Goal: Navigation & Orientation: Understand site structure

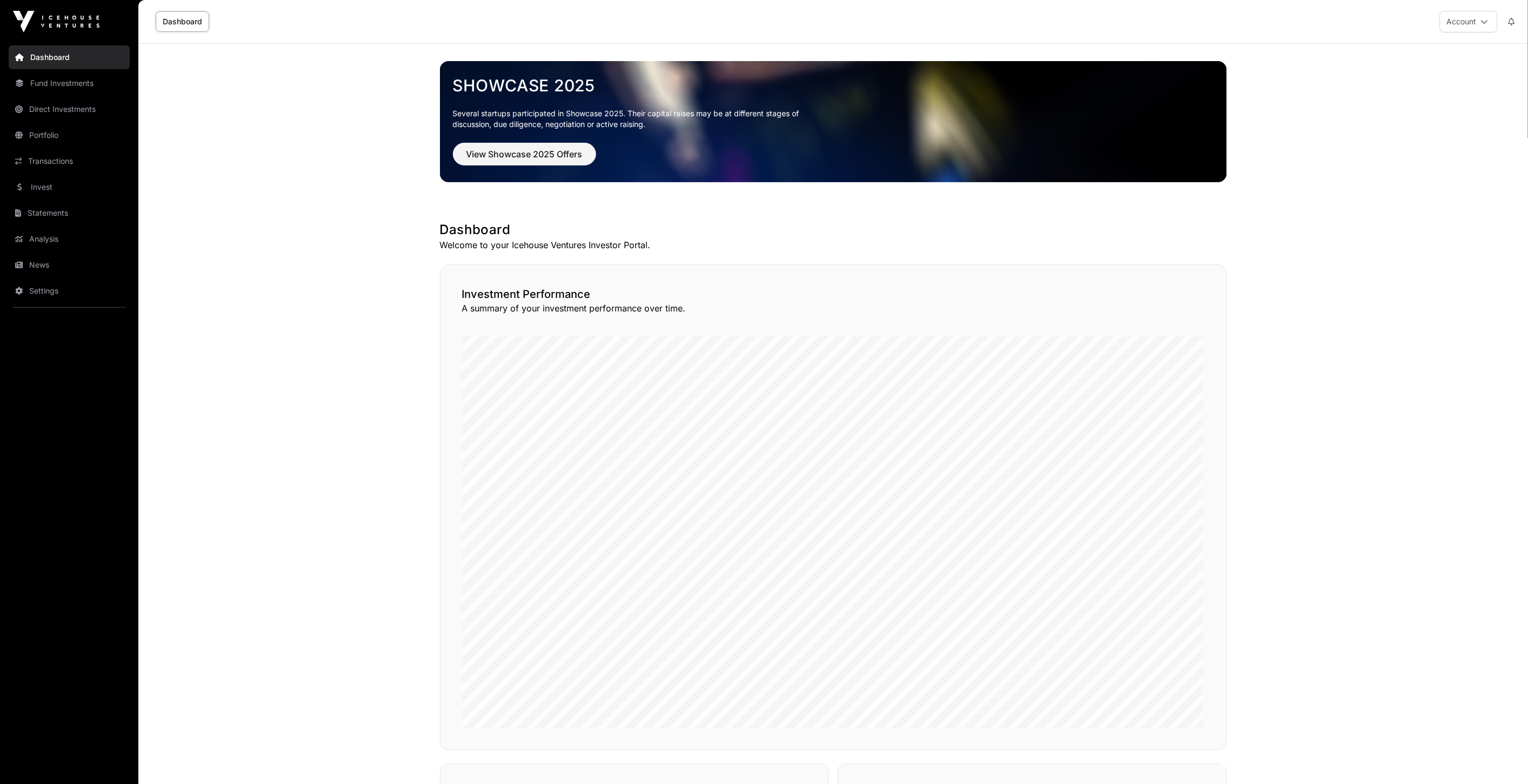
click at [63, 133] on link "Portfolio" at bounding box center [69, 135] width 121 height 24
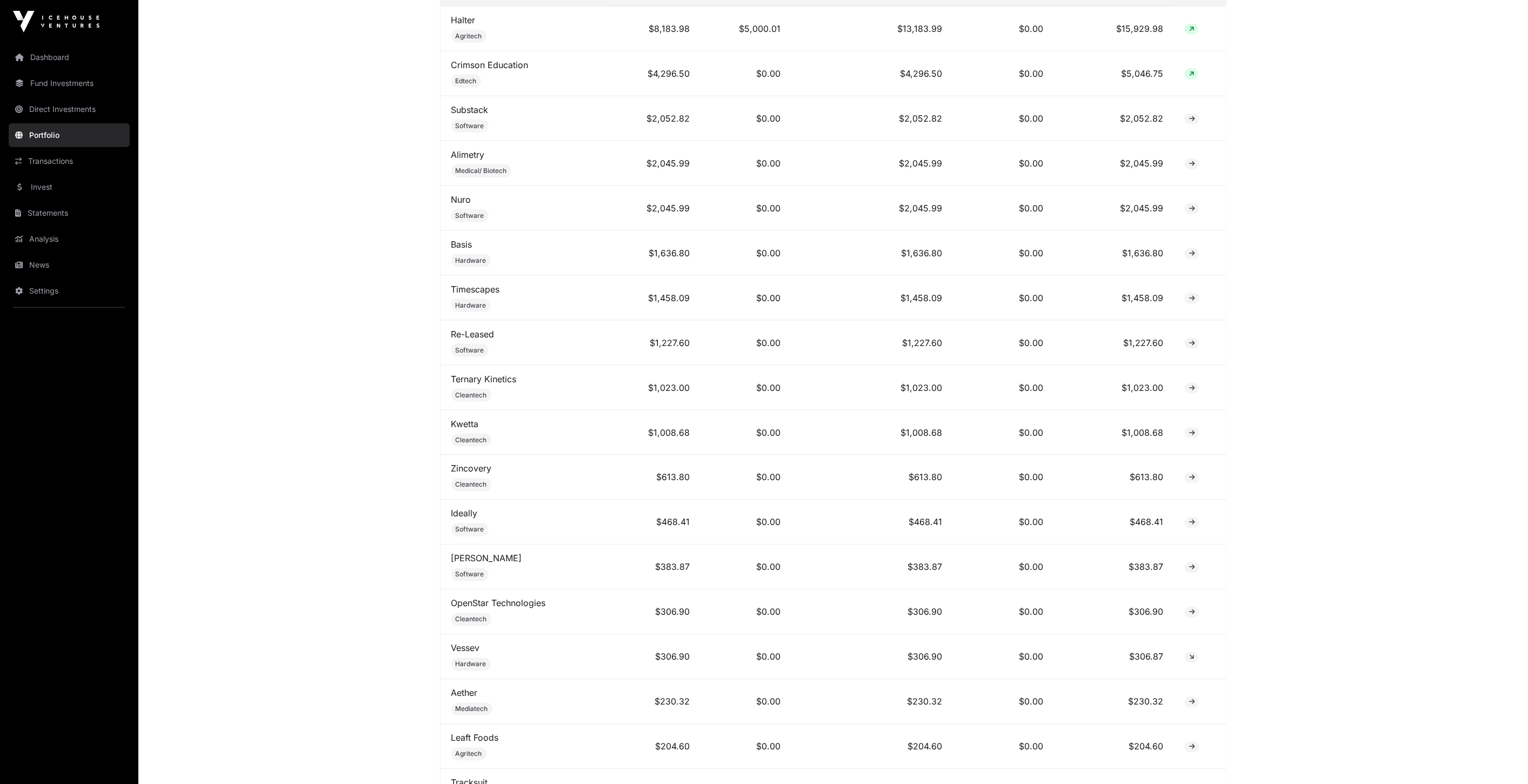
scroll to position [541, 0]
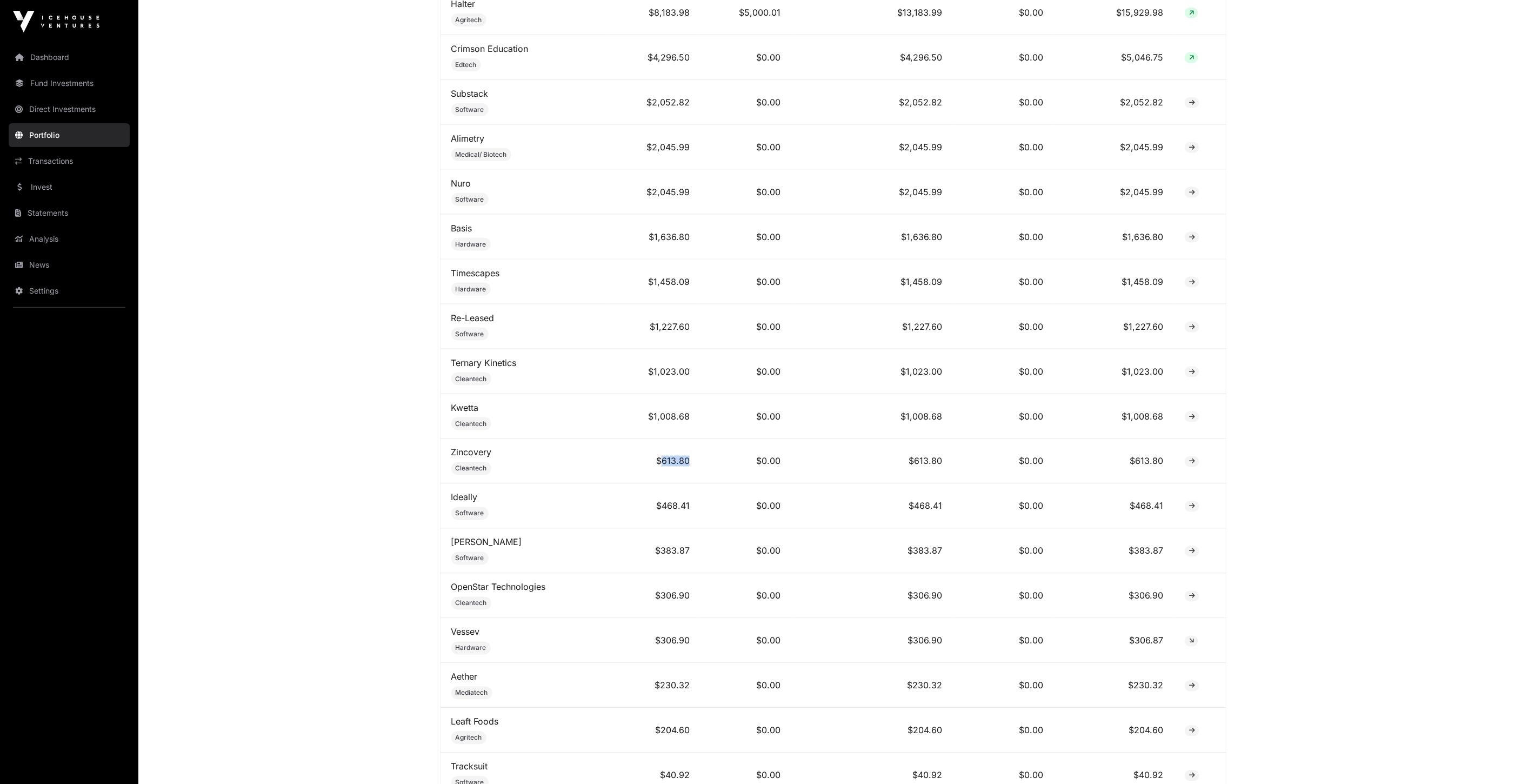
drag, startPoint x: 663, startPoint y: 461, endPoint x: 777, endPoint y: 462, distance: 114.0
click at [766, 461] on tr "Zincovery Cleantech $613.80 $0.00 $613.80 $0.00 $613.80" at bounding box center [833, 462] width 786 height 45
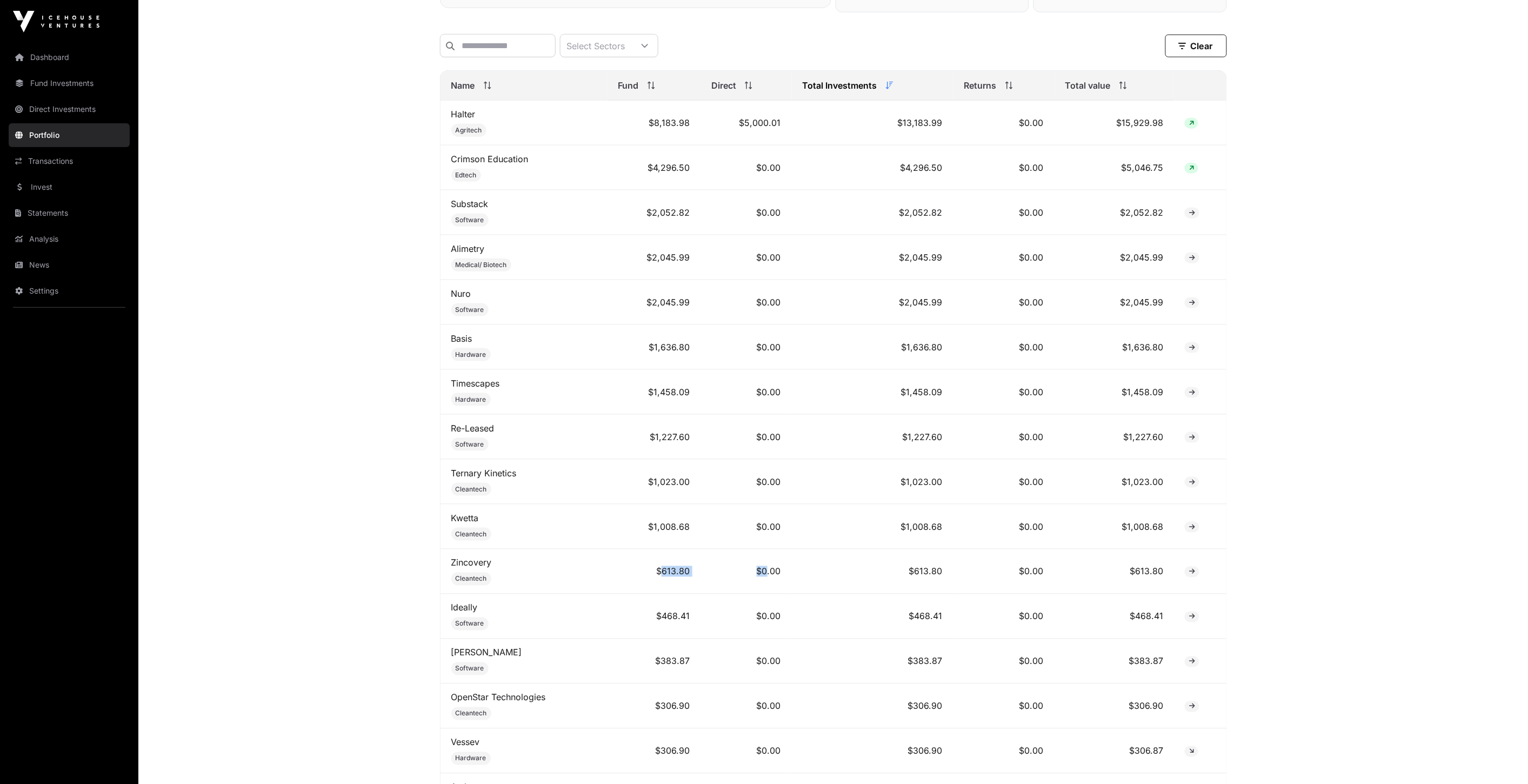
scroll to position [0, 0]
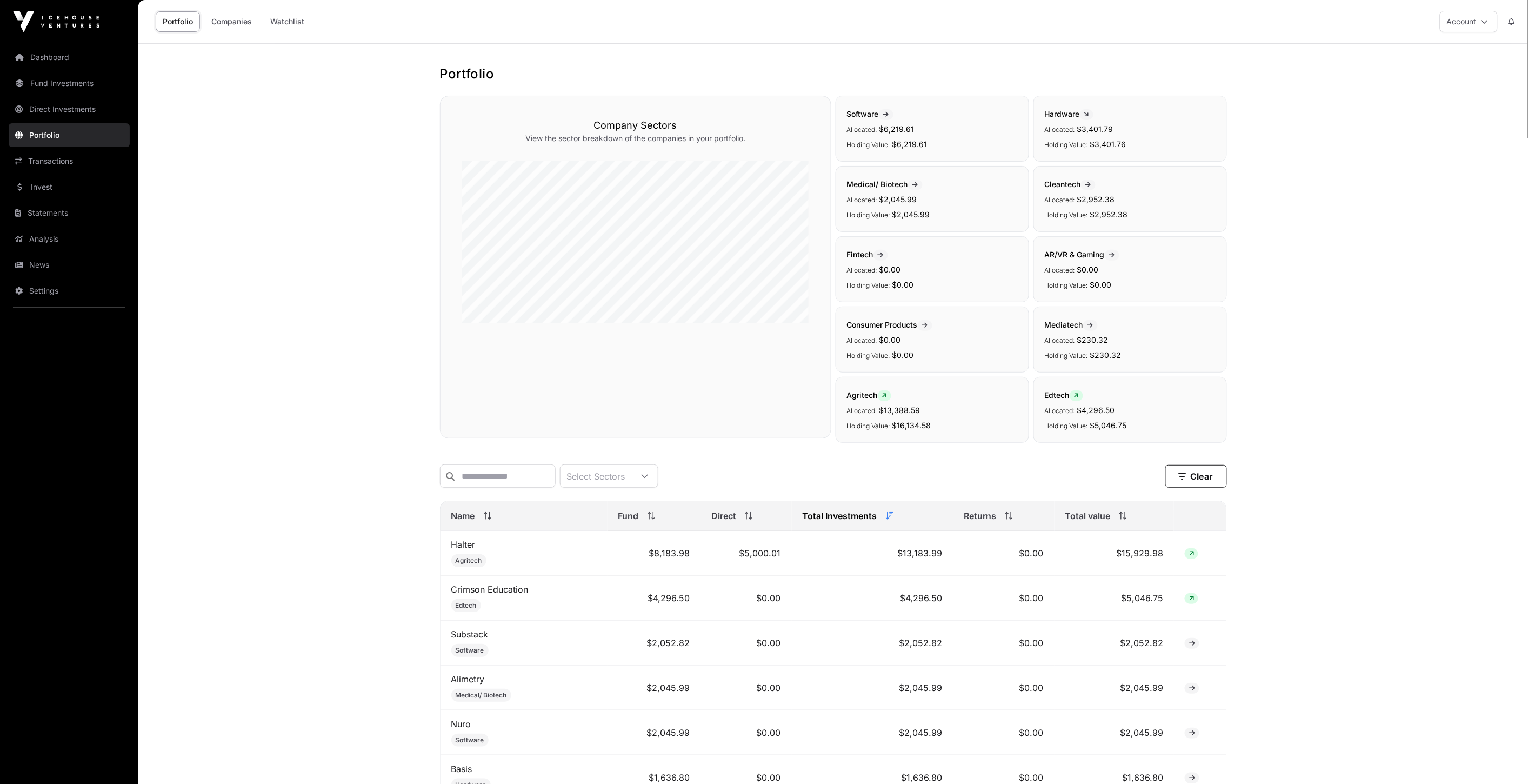
click at [74, 233] on link "Analysis" at bounding box center [69, 239] width 121 height 24
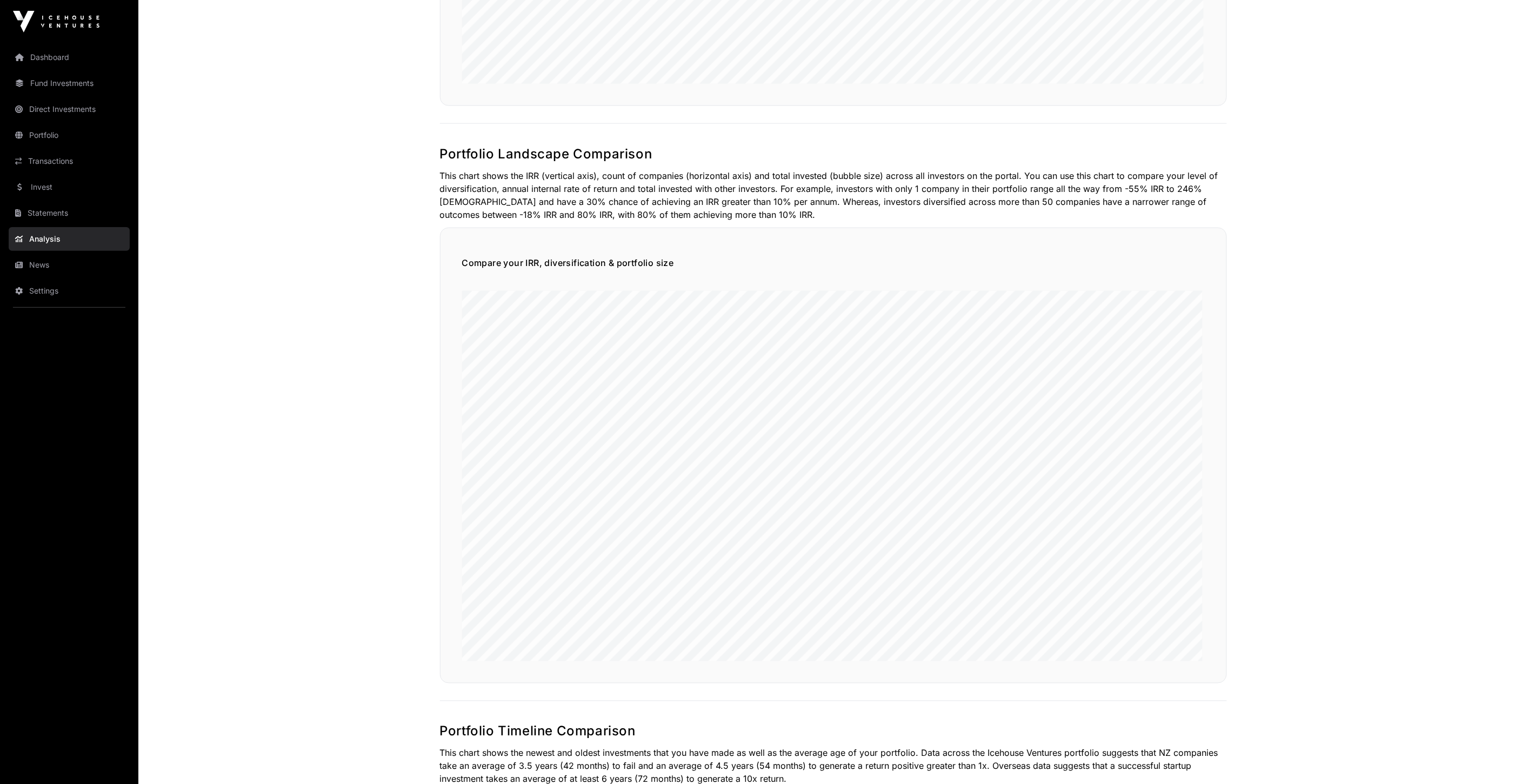
scroll to position [541, 0]
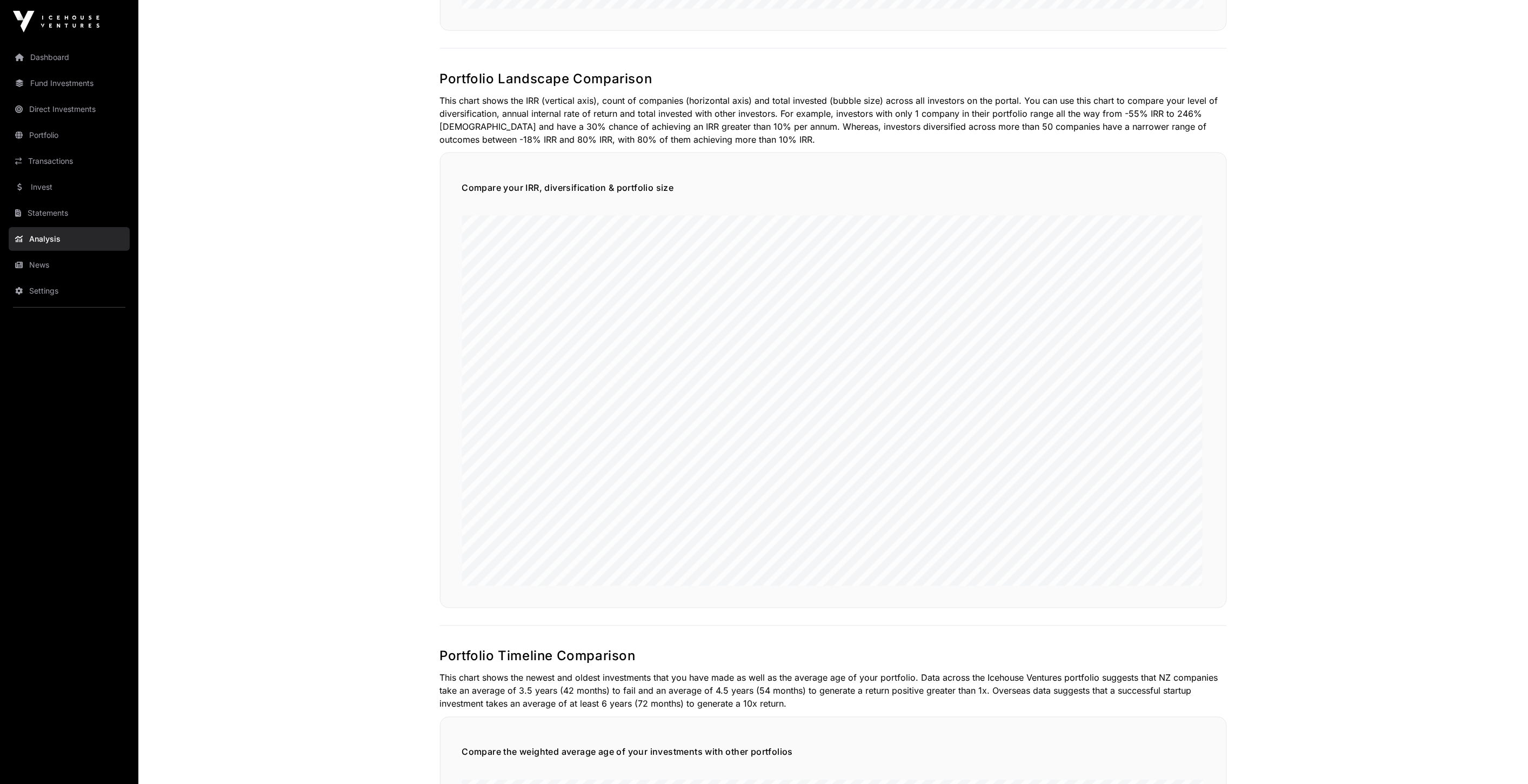
click at [56, 129] on link "Portfolio" at bounding box center [69, 135] width 121 height 24
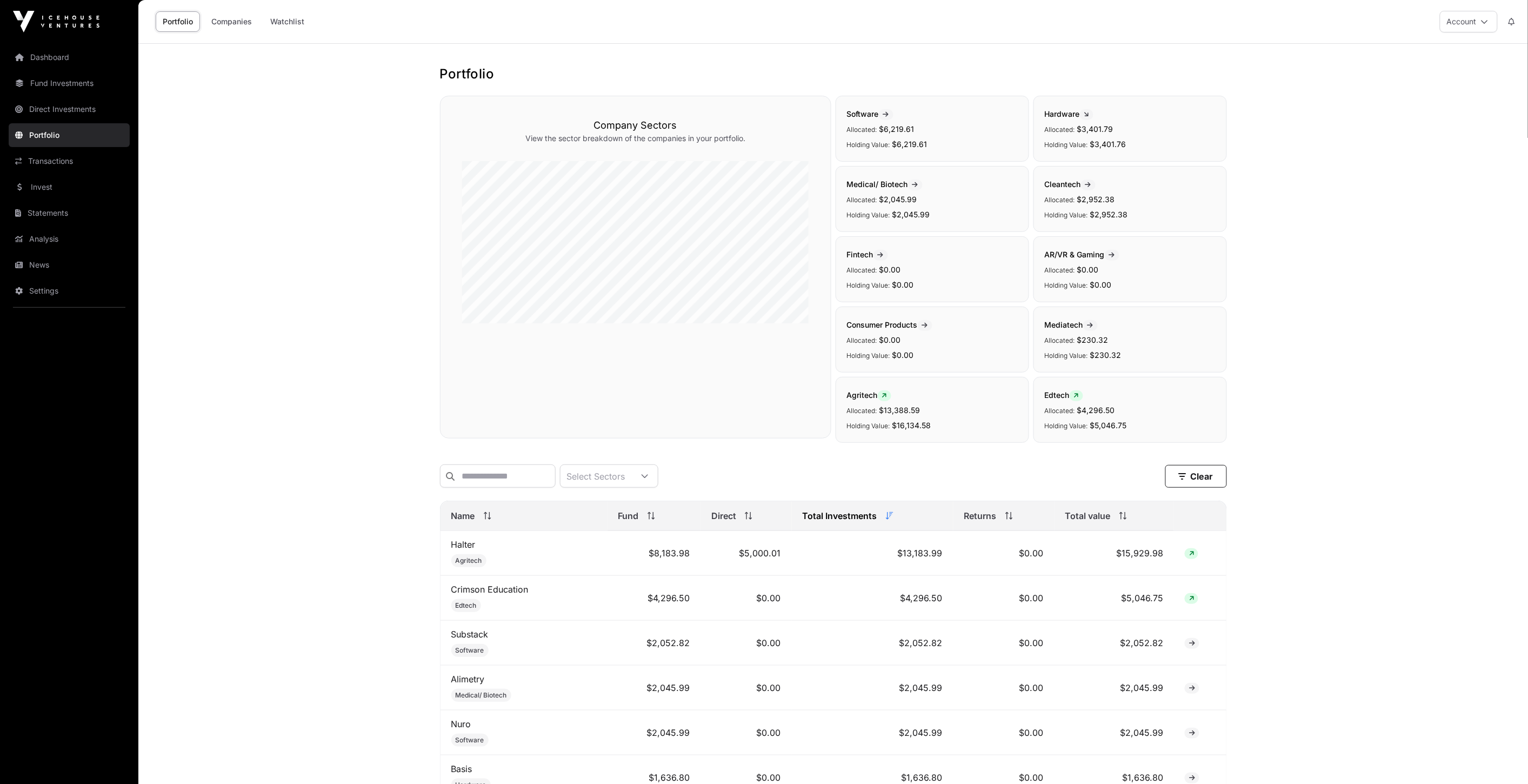
click at [230, 23] on link "Companies" at bounding box center [232, 21] width 55 height 20
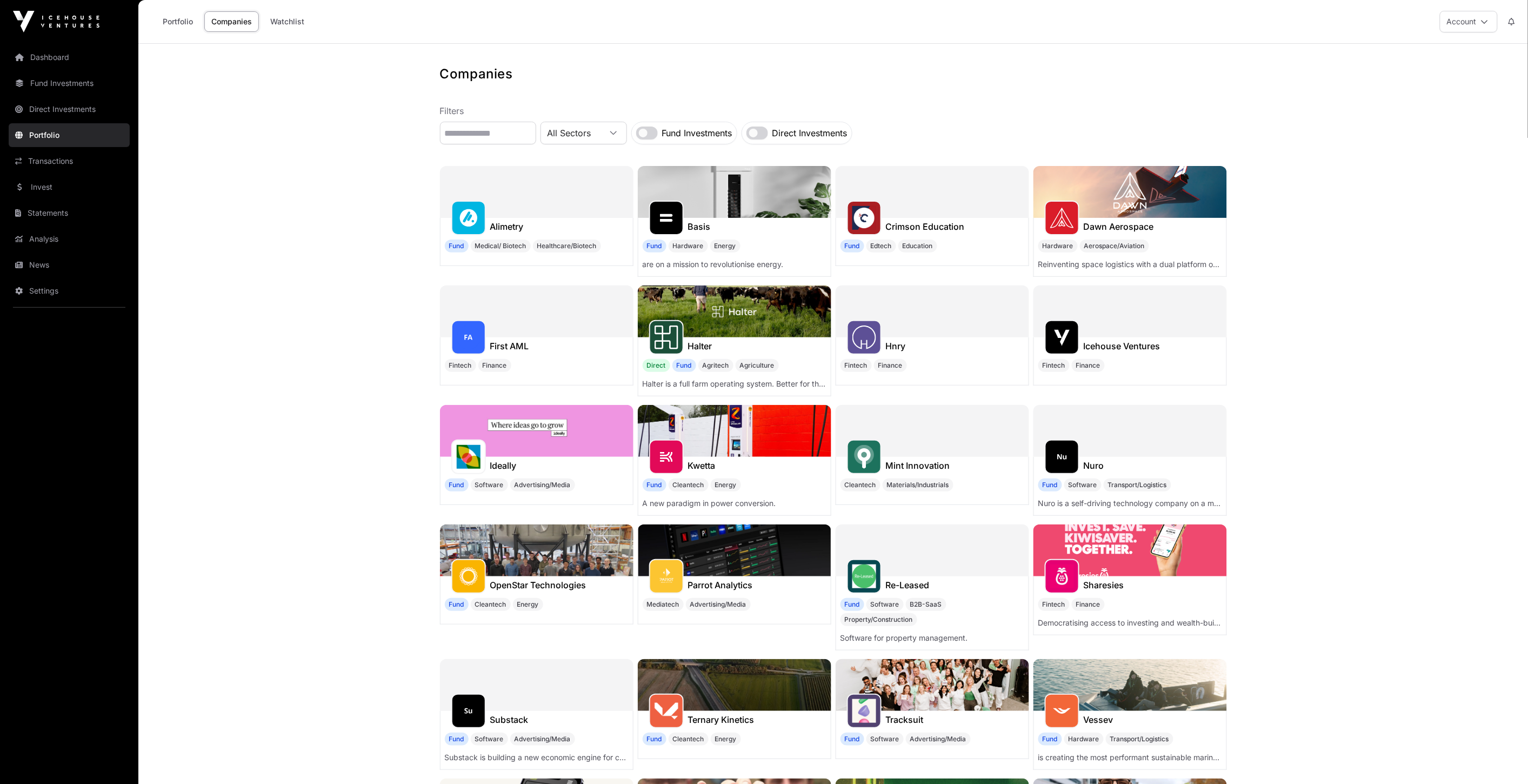
click at [175, 26] on link "Portfolio" at bounding box center [177, 21] width 44 height 20
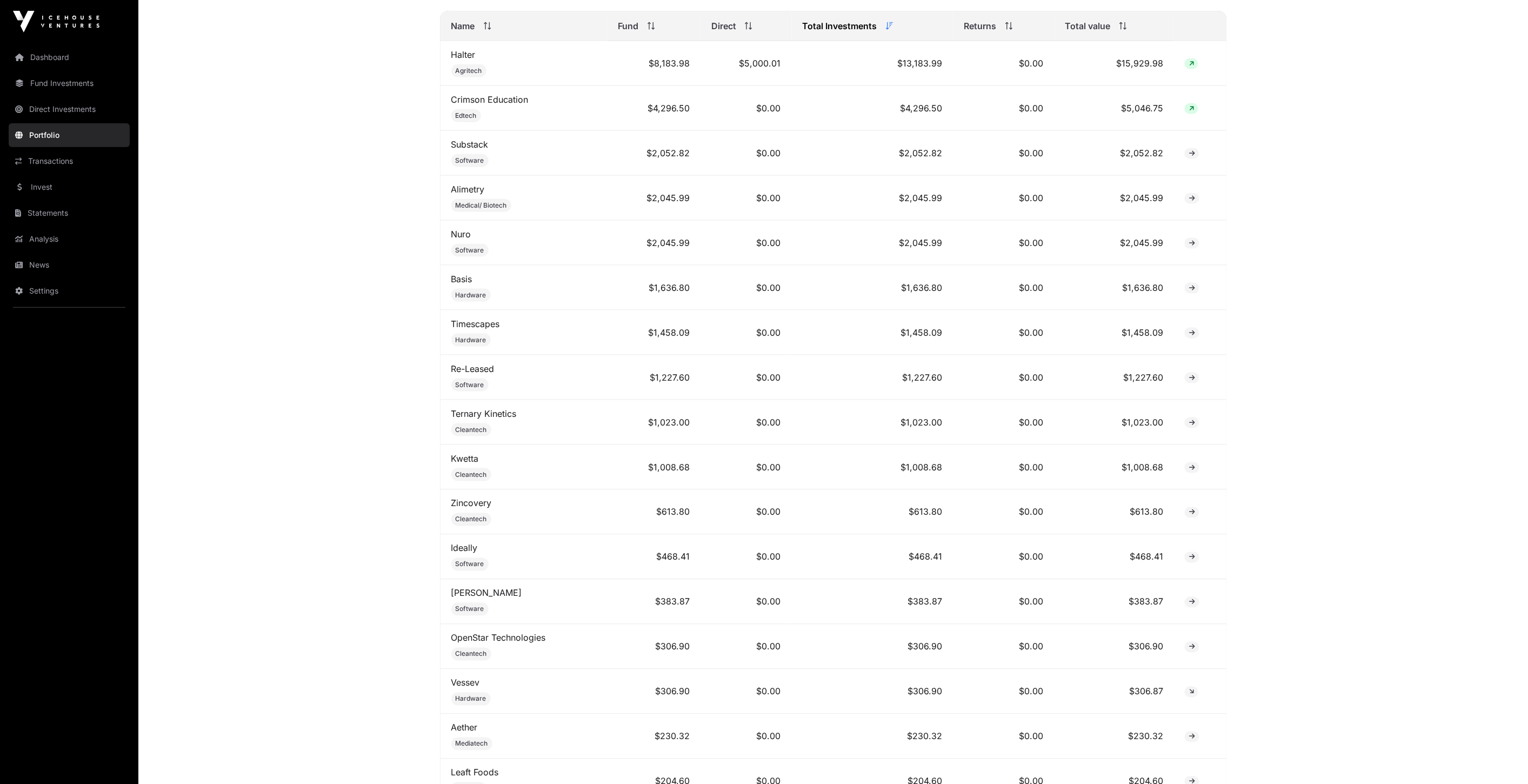
scroll to position [480, 0]
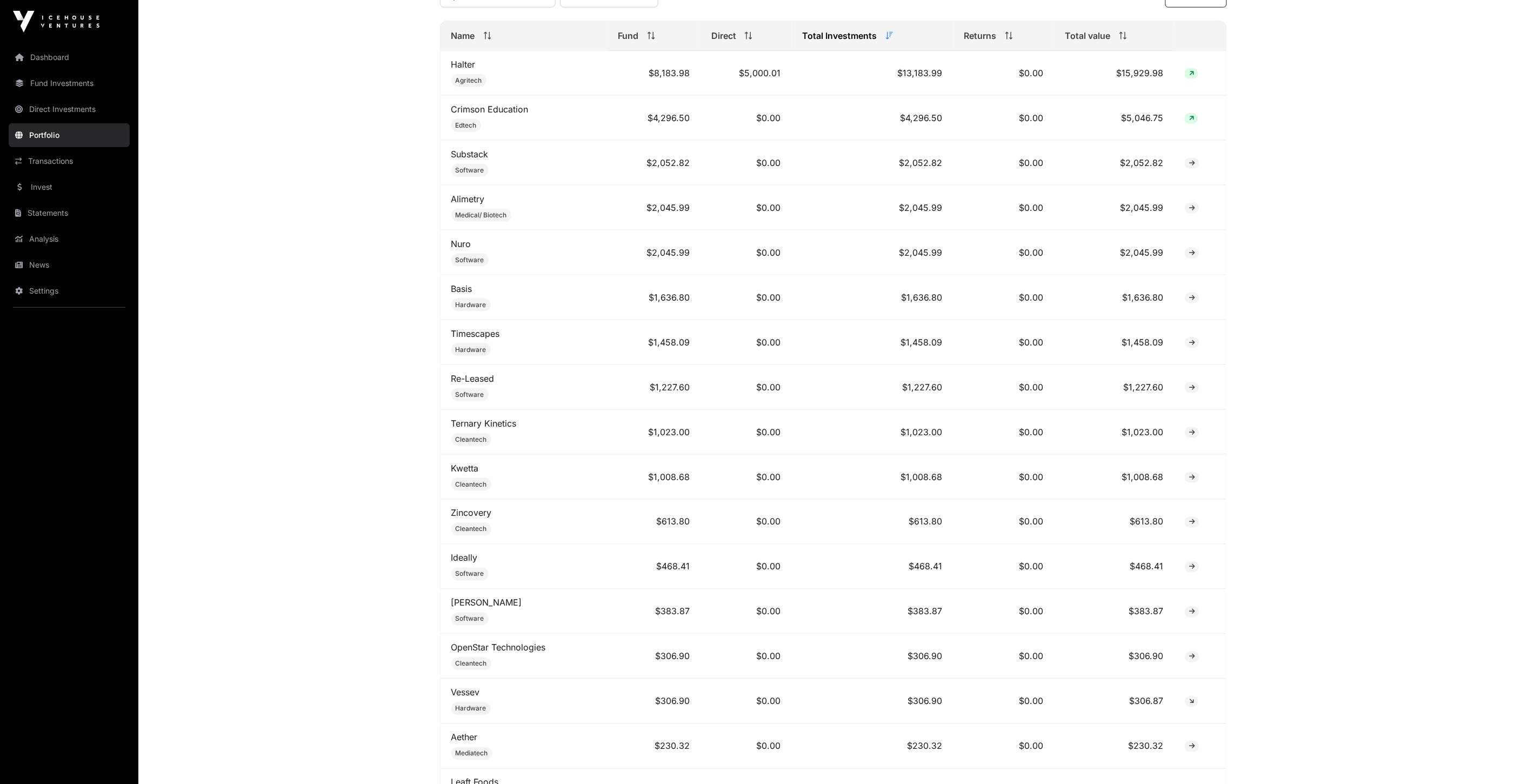
click at [51, 261] on link "News" at bounding box center [69, 265] width 121 height 24
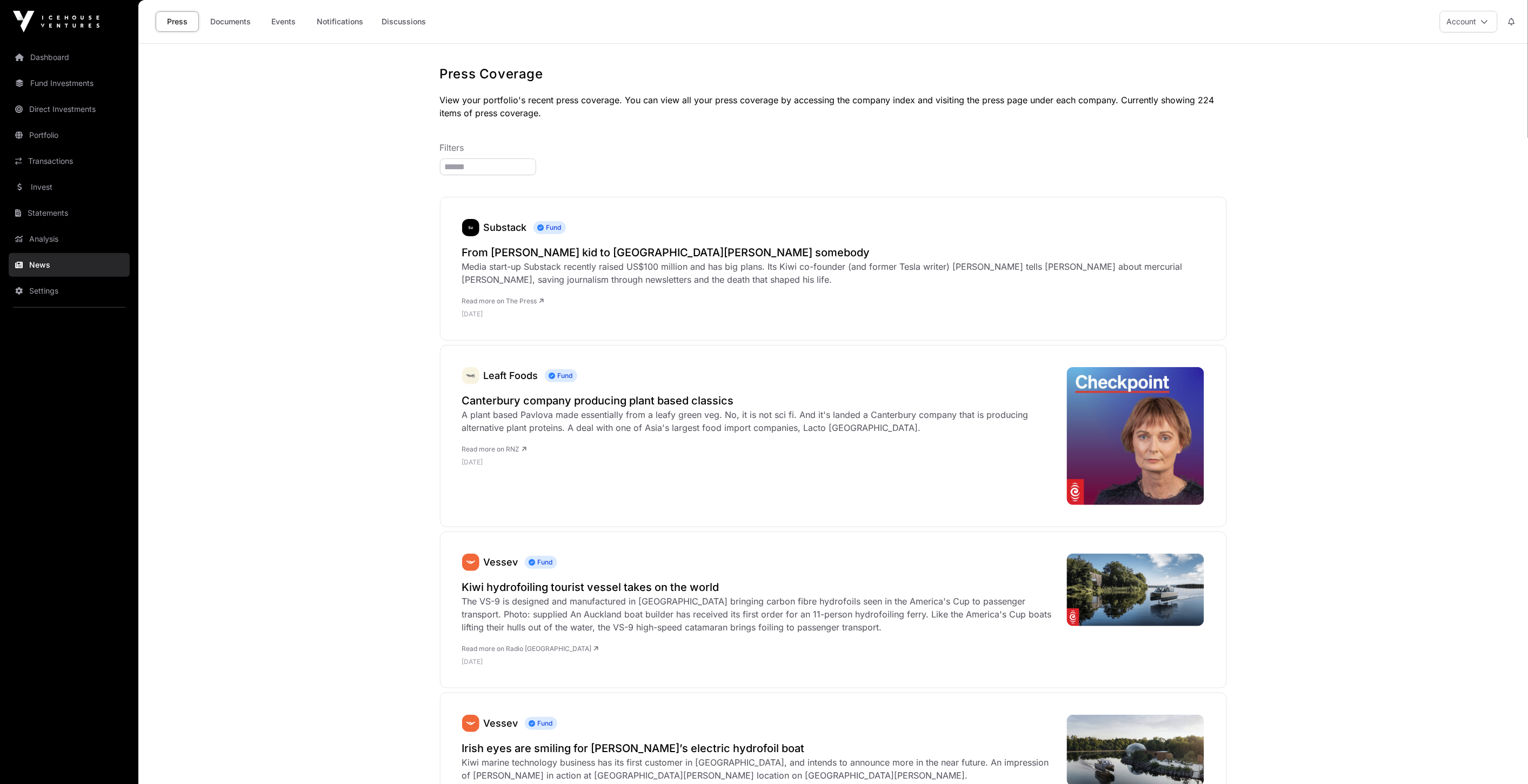
click at [239, 29] on link "Documents" at bounding box center [230, 21] width 55 height 20
click at [292, 20] on link "Events" at bounding box center [283, 21] width 44 height 20
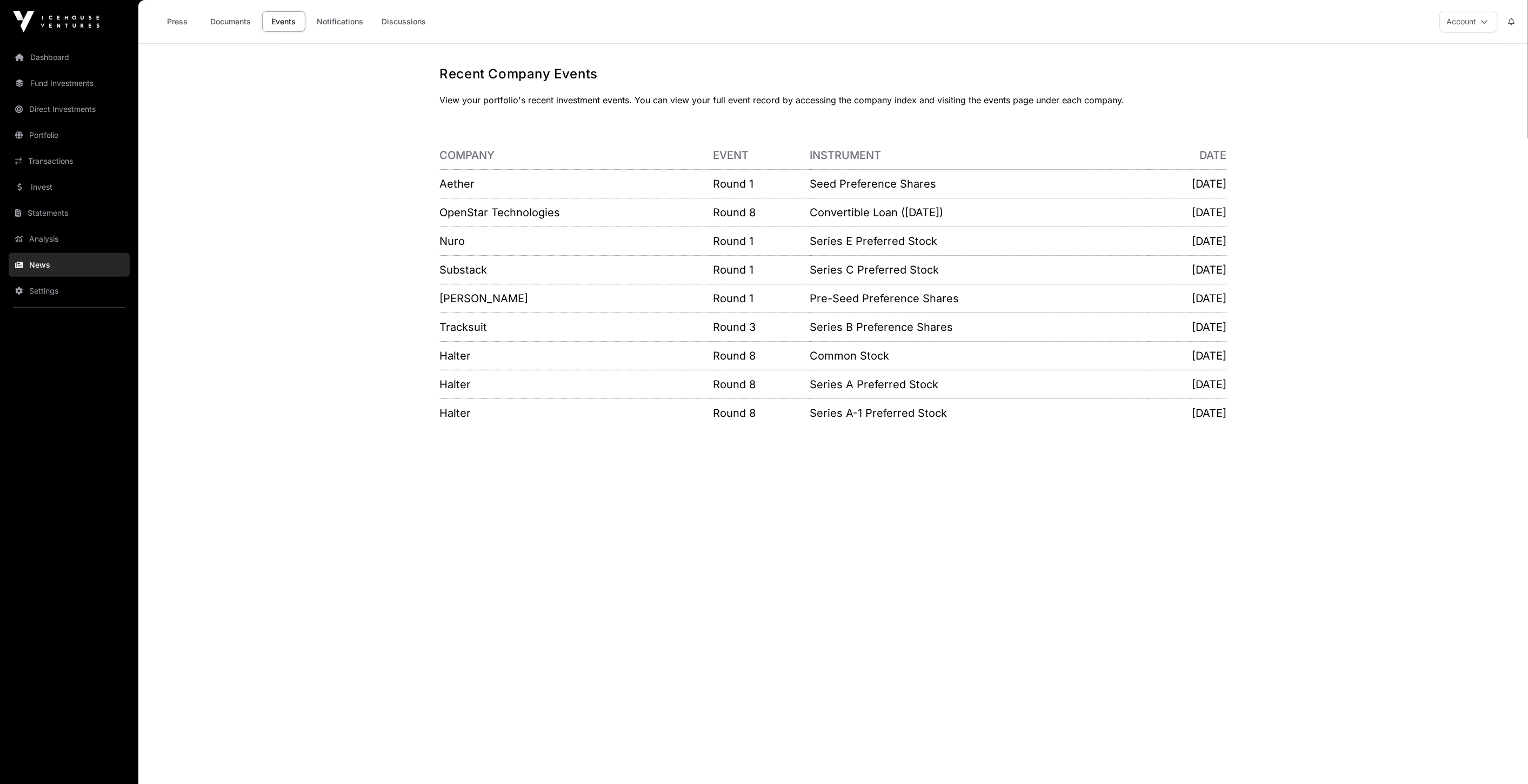
click at [78, 61] on link "Dashboard" at bounding box center [69, 57] width 121 height 24
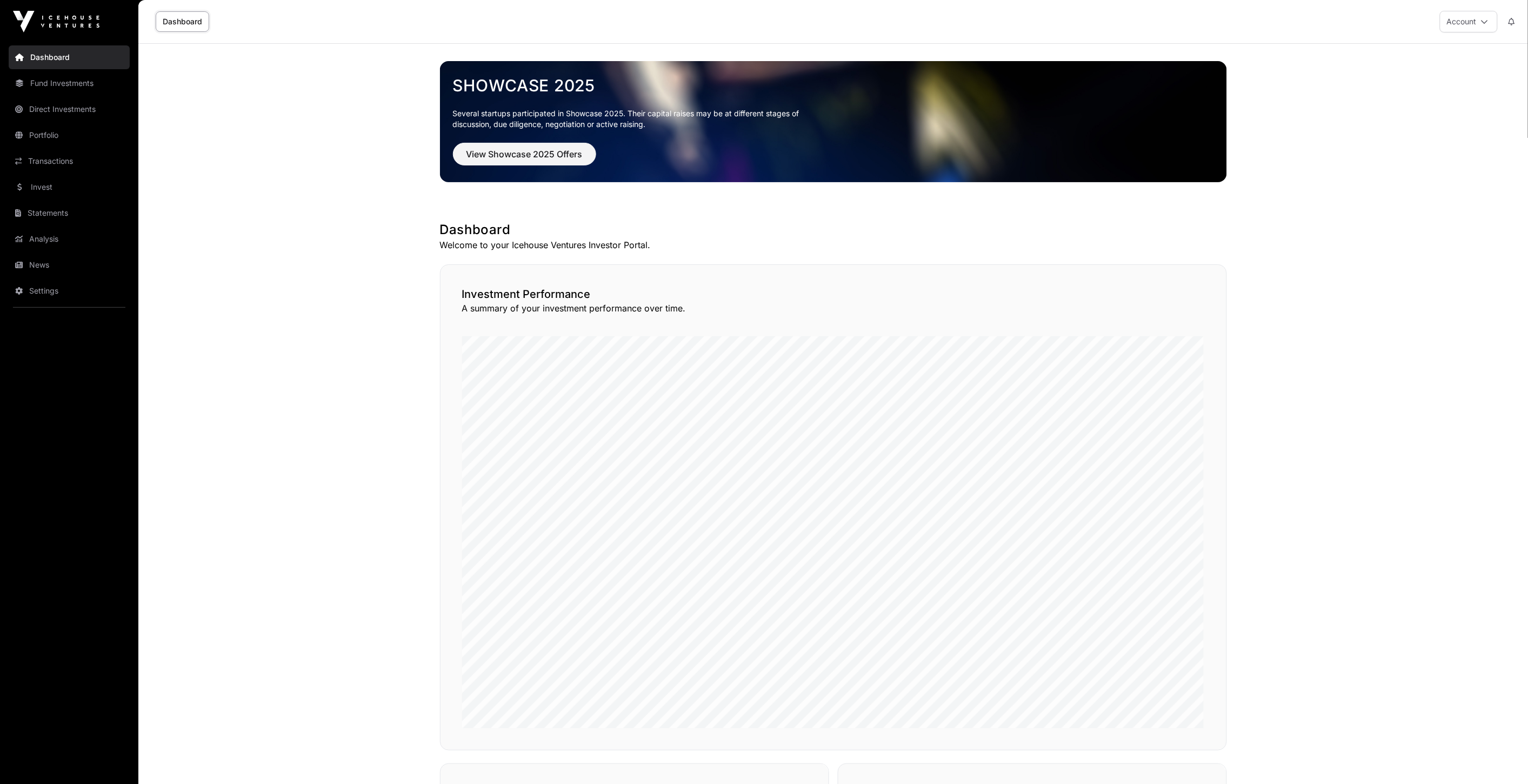
click at [82, 96] on nav "Dashboard Fund Investments Direct Investments Portfolio Transactions Invest Sta…" at bounding box center [69, 409] width 138 height 732
click at [84, 89] on link "Fund Investments" at bounding box center [69, 84] width 121 height 24
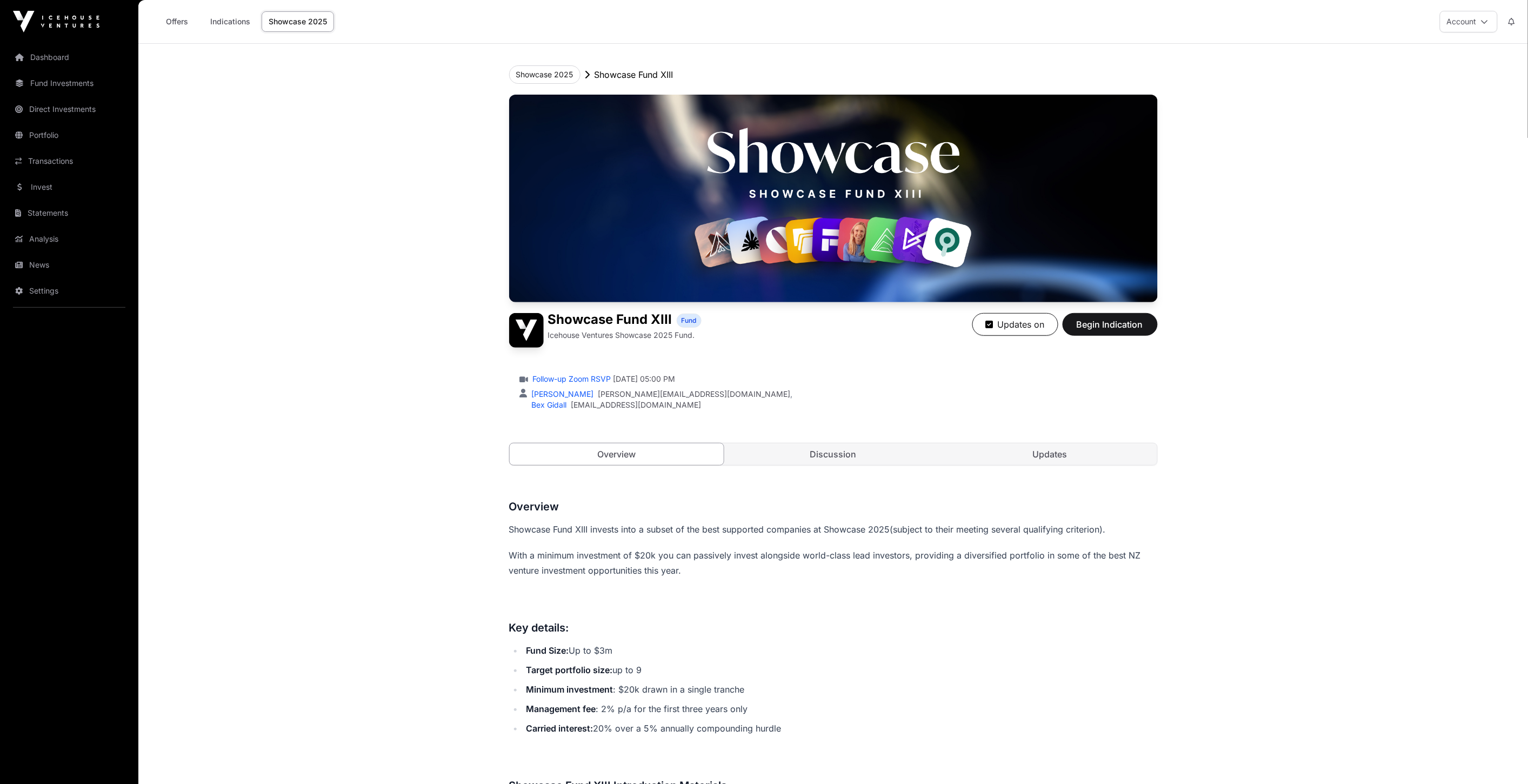
click at [186, 22] on link "Offers" at bounding box center [177, 21] width 44 height 20
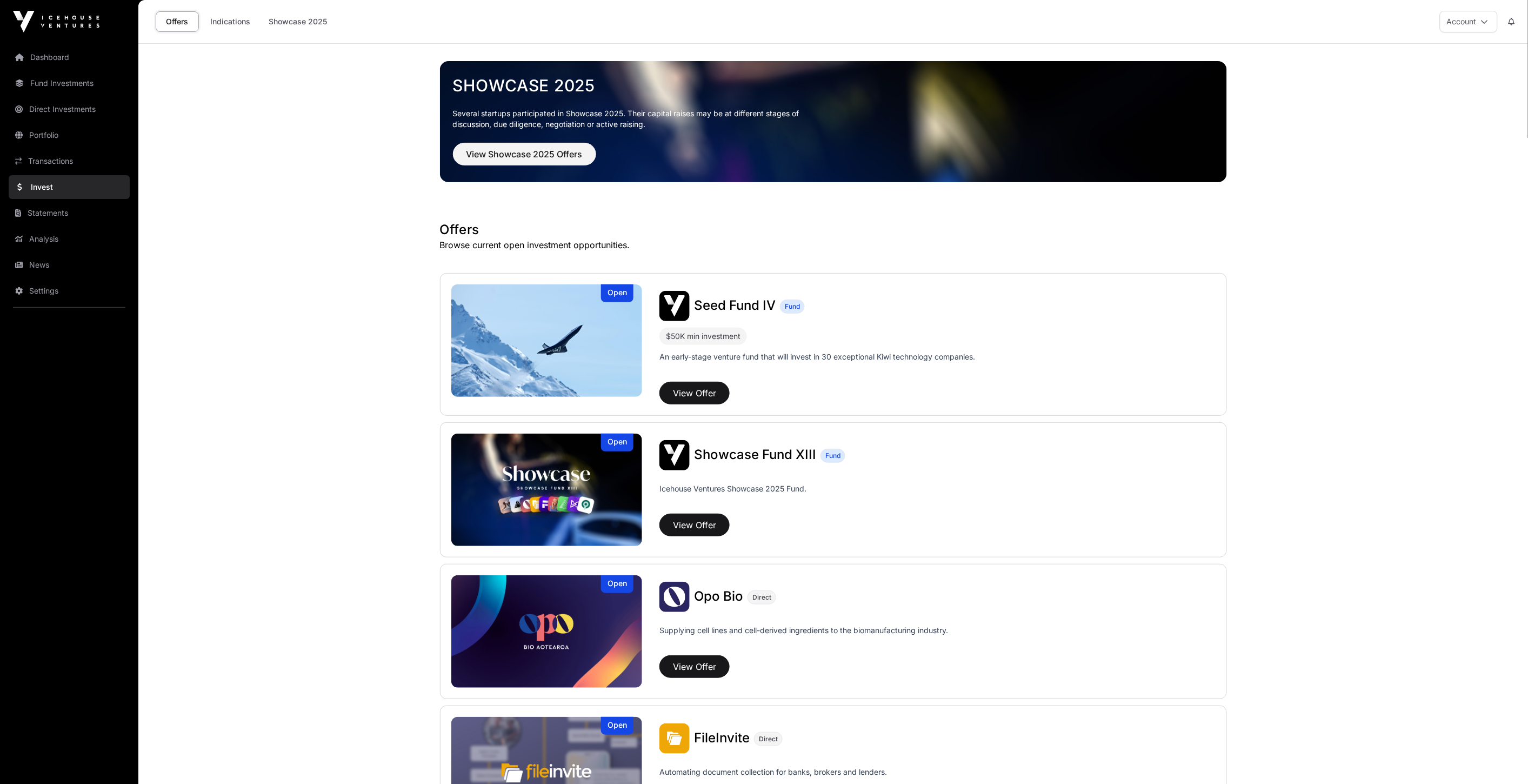
click at [231, 22] on link "Indications" at bounding box center [229, 21] width 54 height 20
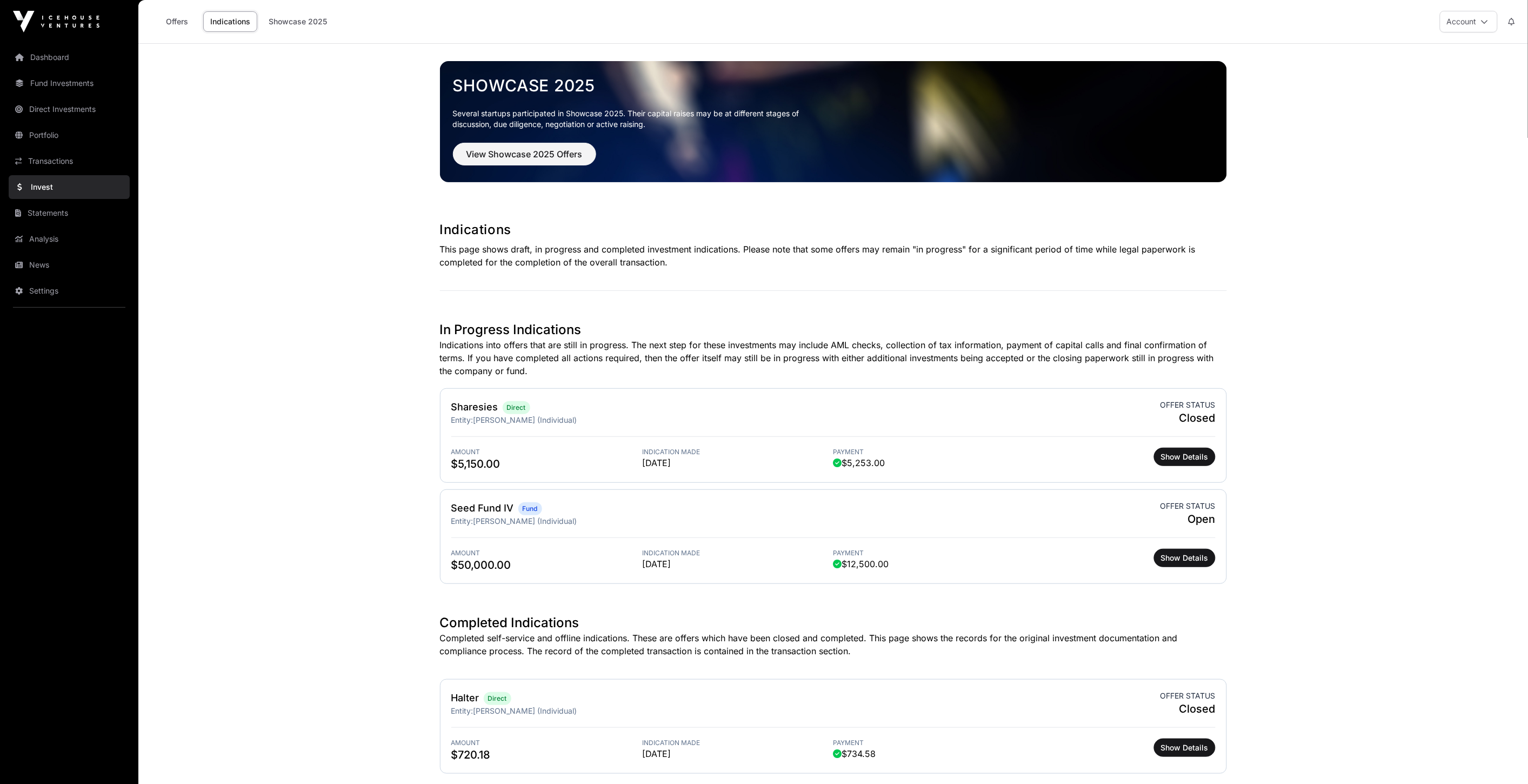
click at [474, 407] on link "Sharesies" at bounding box center [474, 406] width 47 height 11
click at [1190, 460] on span "Show Details" at bounding box center [1185, 456] width 48 height 11
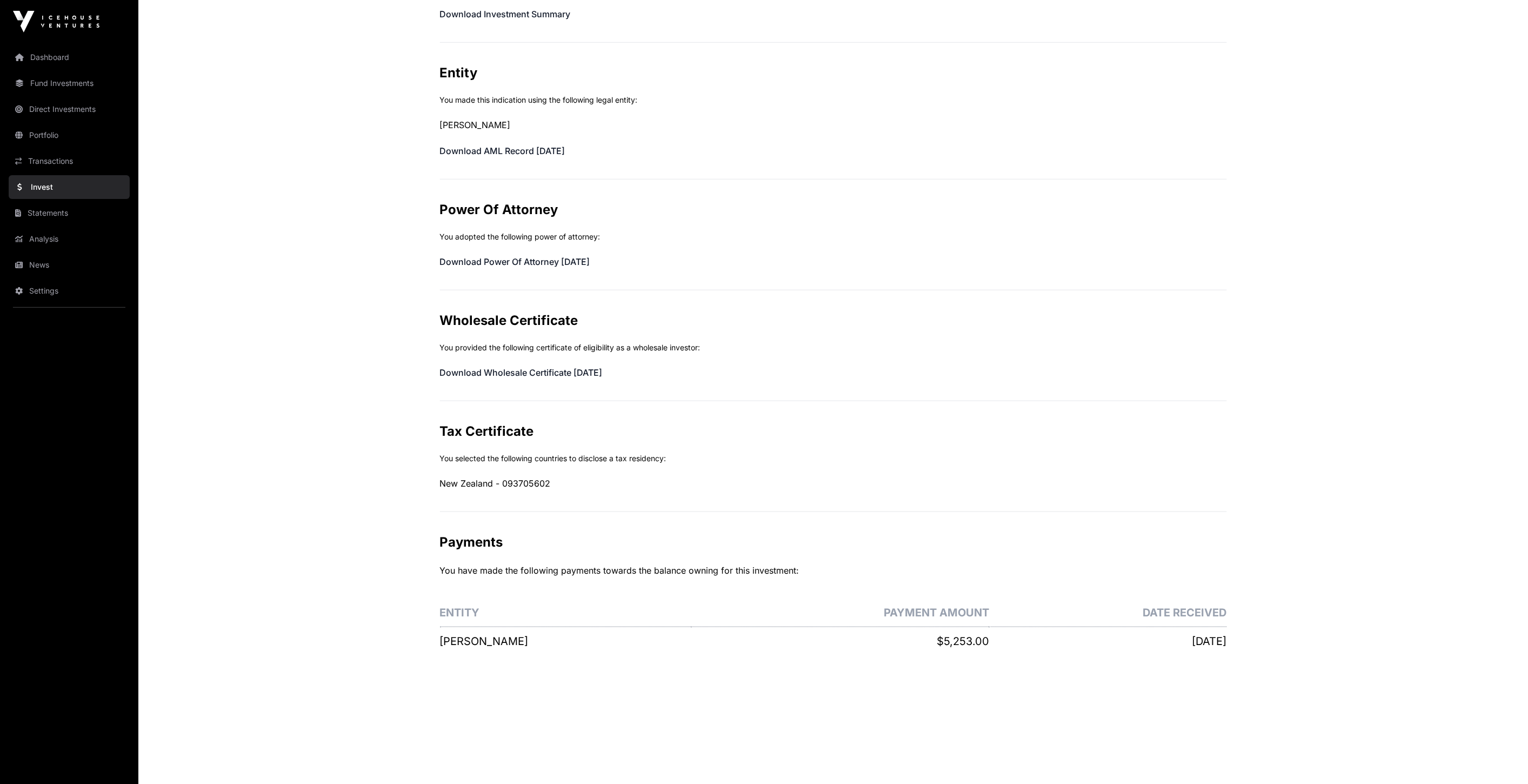
scroll to position [246, 0]
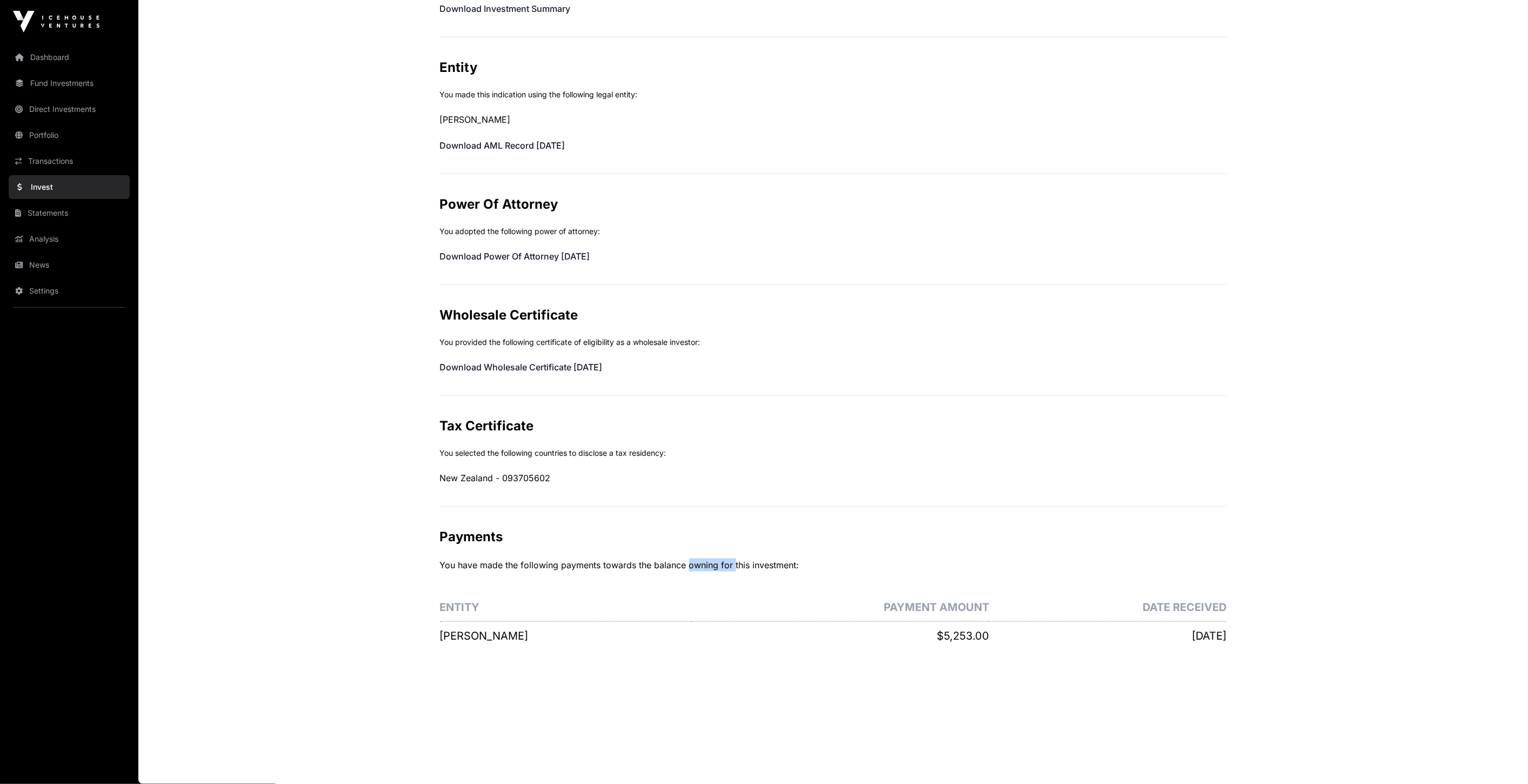
drag, startPoint x: 685, startPoint y: 566, endPoint x: 731, endPoint y: 566, distance: 46.0
click at [731, 566] on p "You have made the following payments towards the balance owning for this invest…" at bounding box center [834, 565] width 787 height 13
click at [654, 575] on div "Payments You have made the following payments towards the balance owning for th…" at bounding box center [834, 589] width 787 height 122
click at [60, 242] on link "Analysis" at bounding box center [69, 239] width 121 height 24
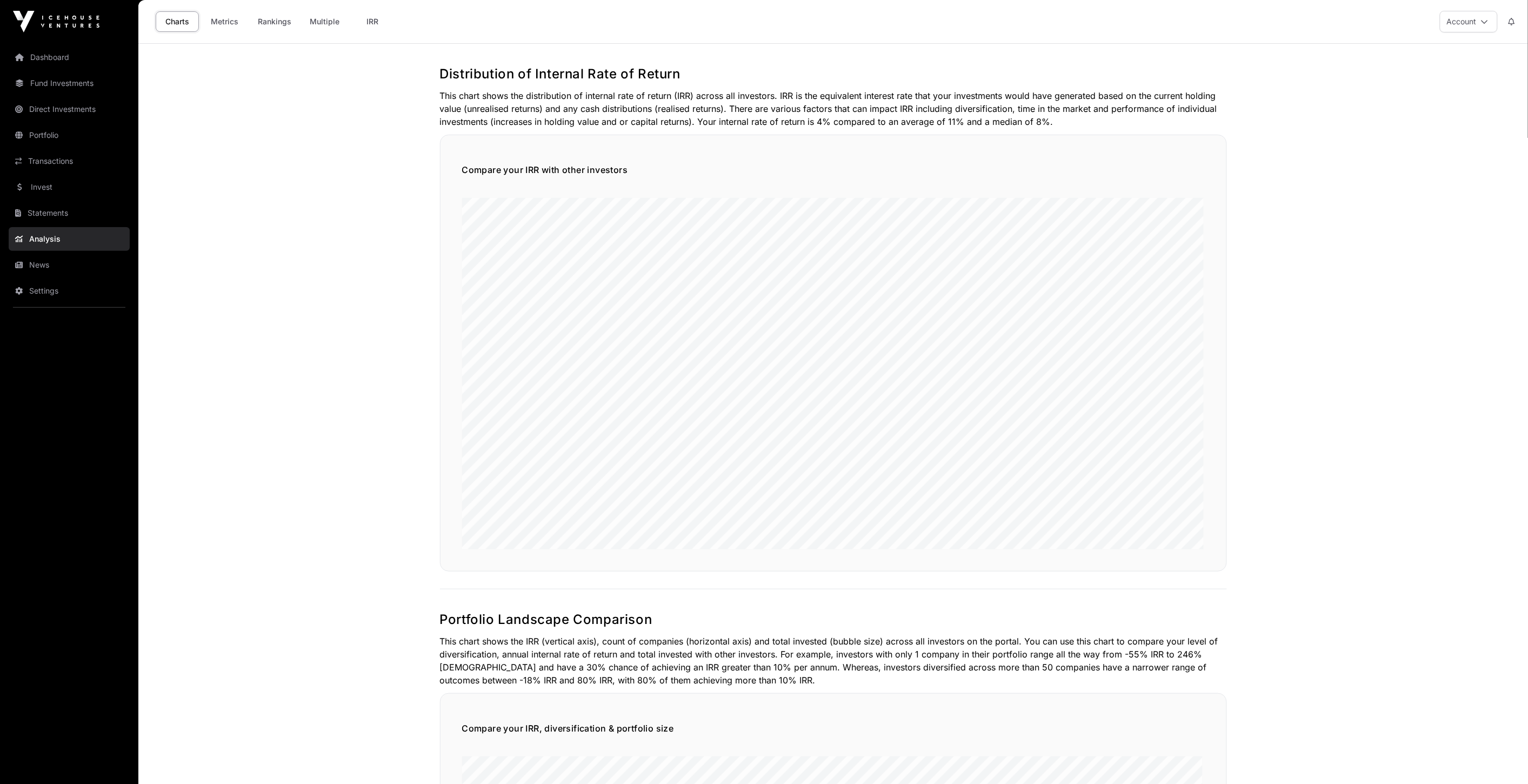
click at [45, 270] on link "News" at bounding box center [69, 265] width 121 height 24
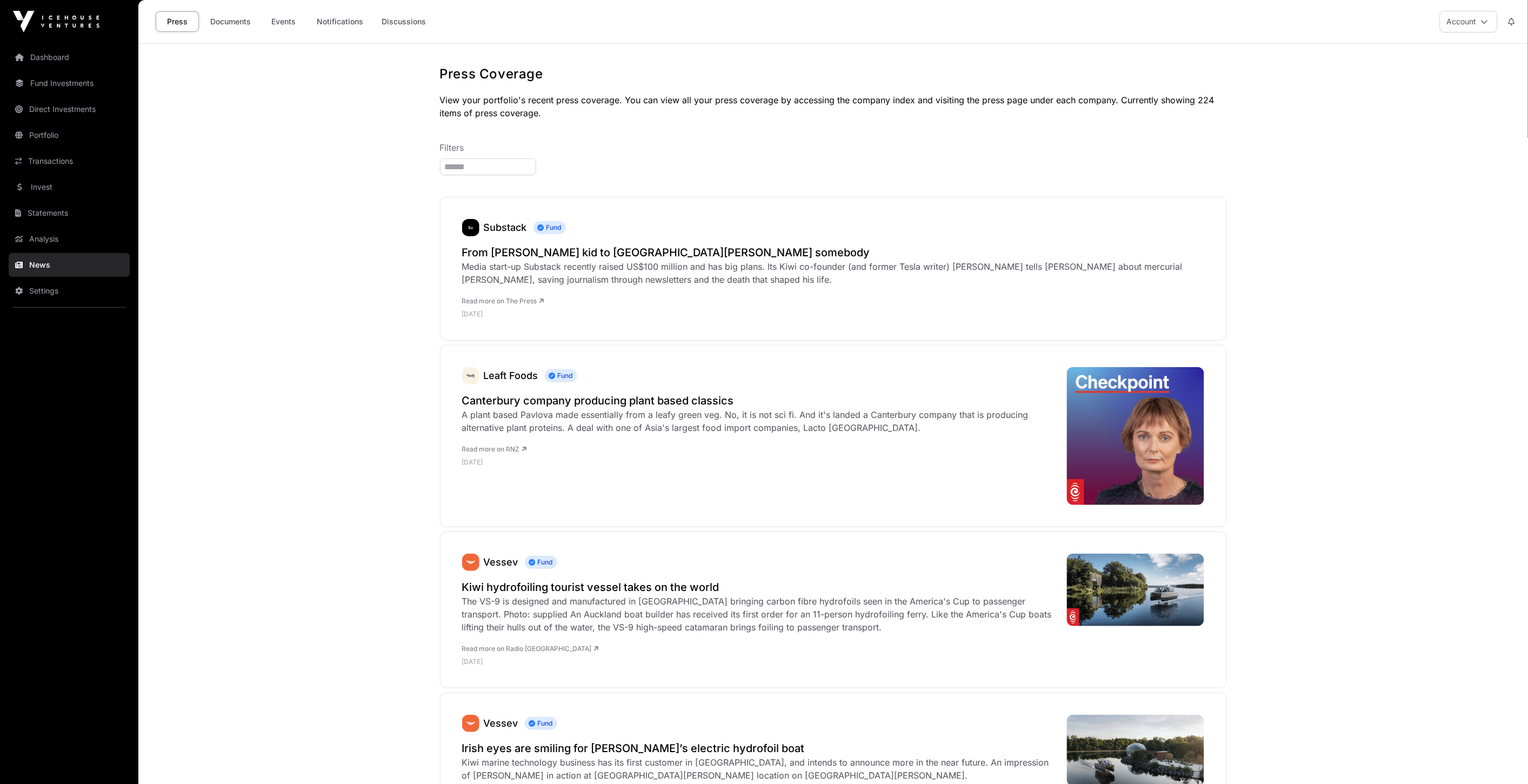
click at [61, 296] on link "Settings" at bounding box center [69, 291] width 121 height 24
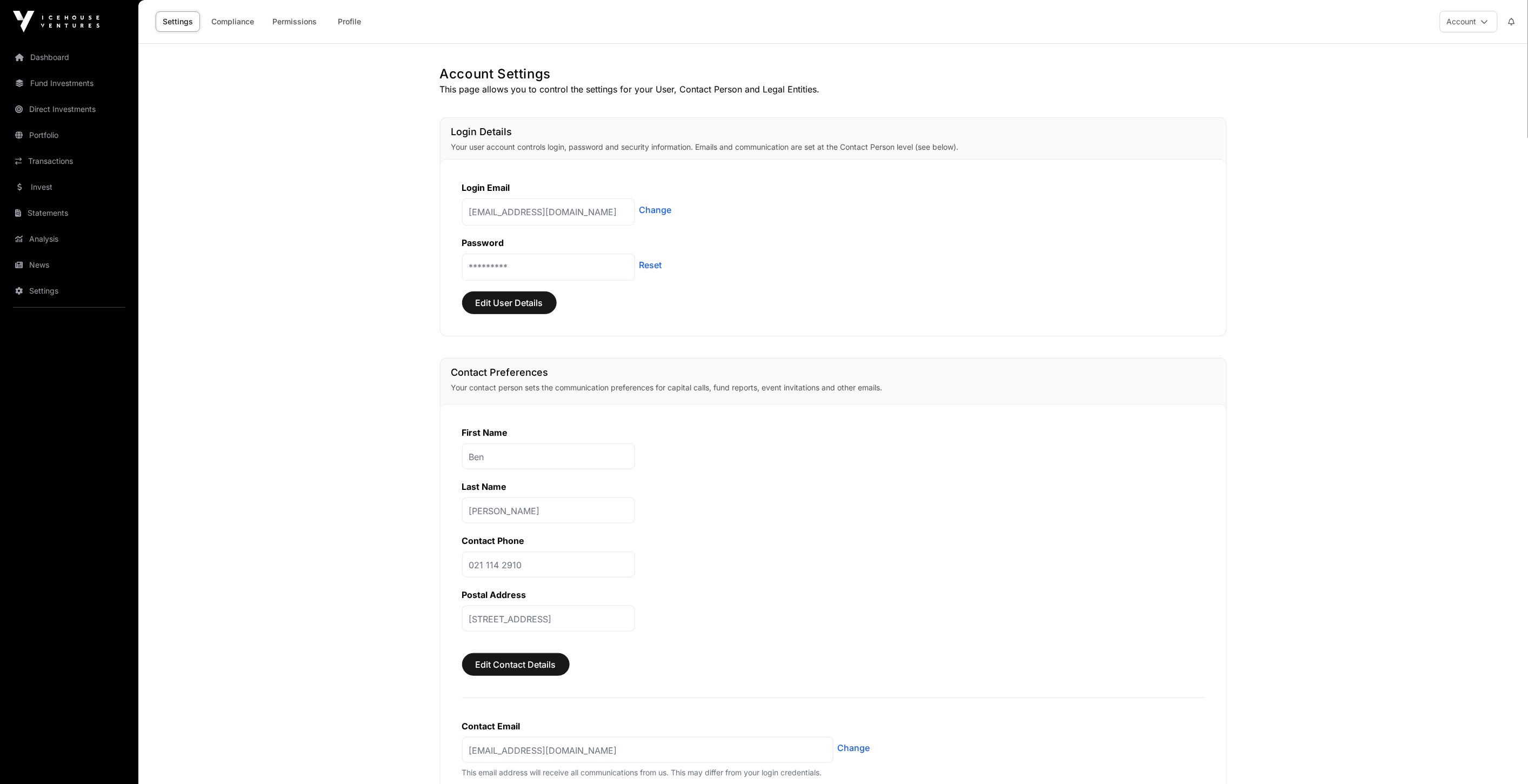
click at [55, 67] on link "Dashboard" at bounding box center [69, 57] width 121 height 24
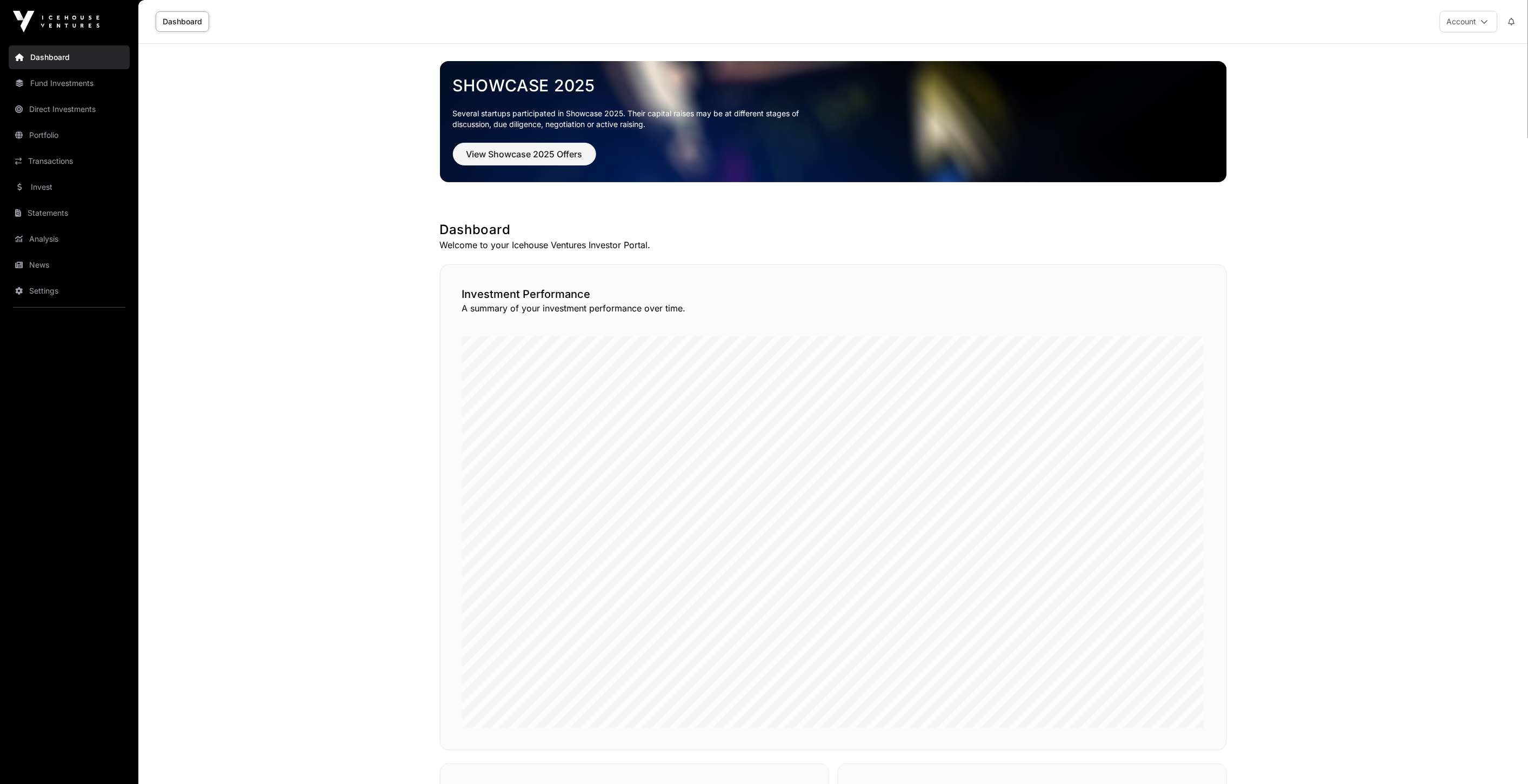
click at [52, 94] on link "Fund Investments" at bounding box center [69, 84] width 121 height 24
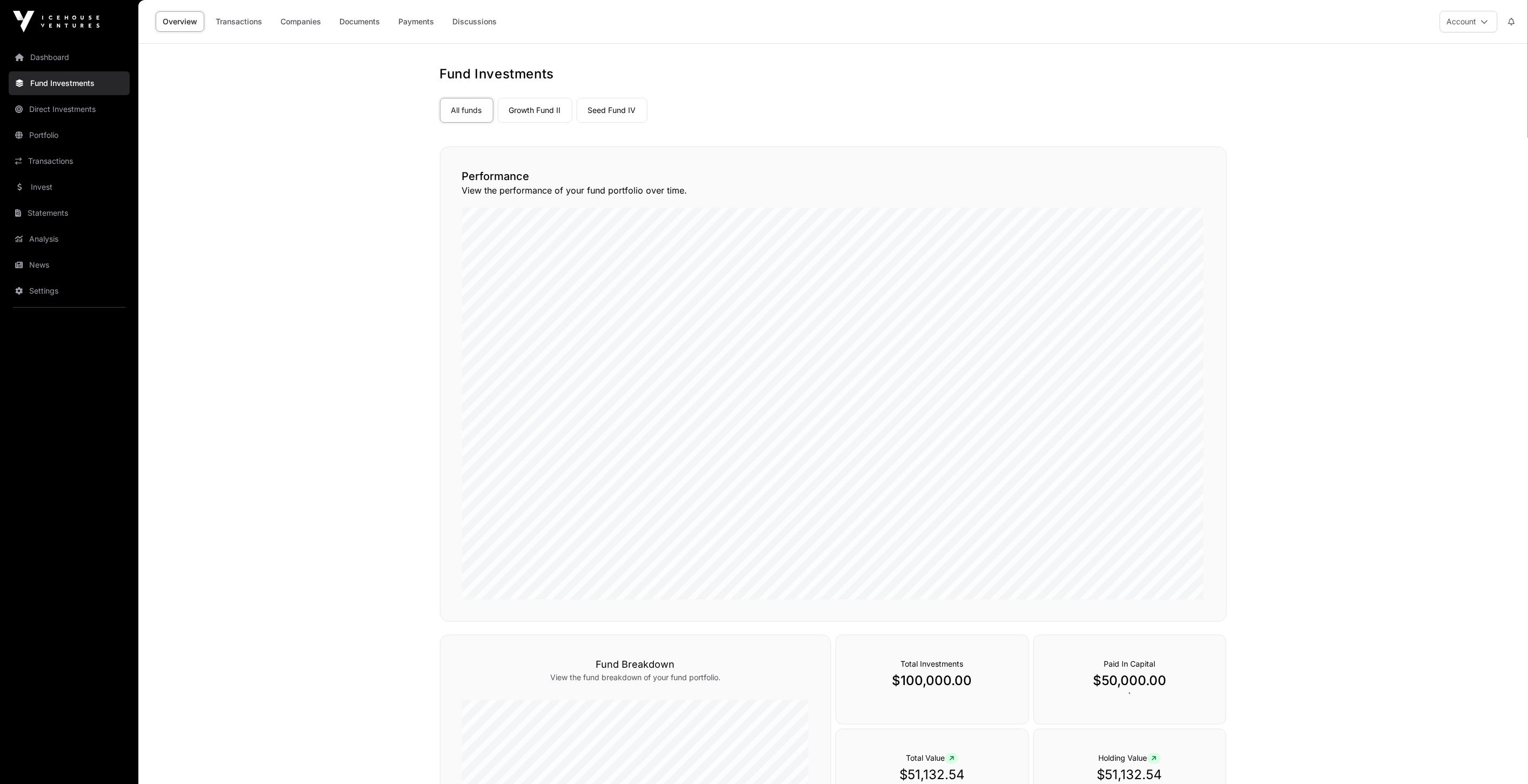
click at [538, 112] on link "Growth Fund II" at bounding box center [535, 110] width 74 height 25
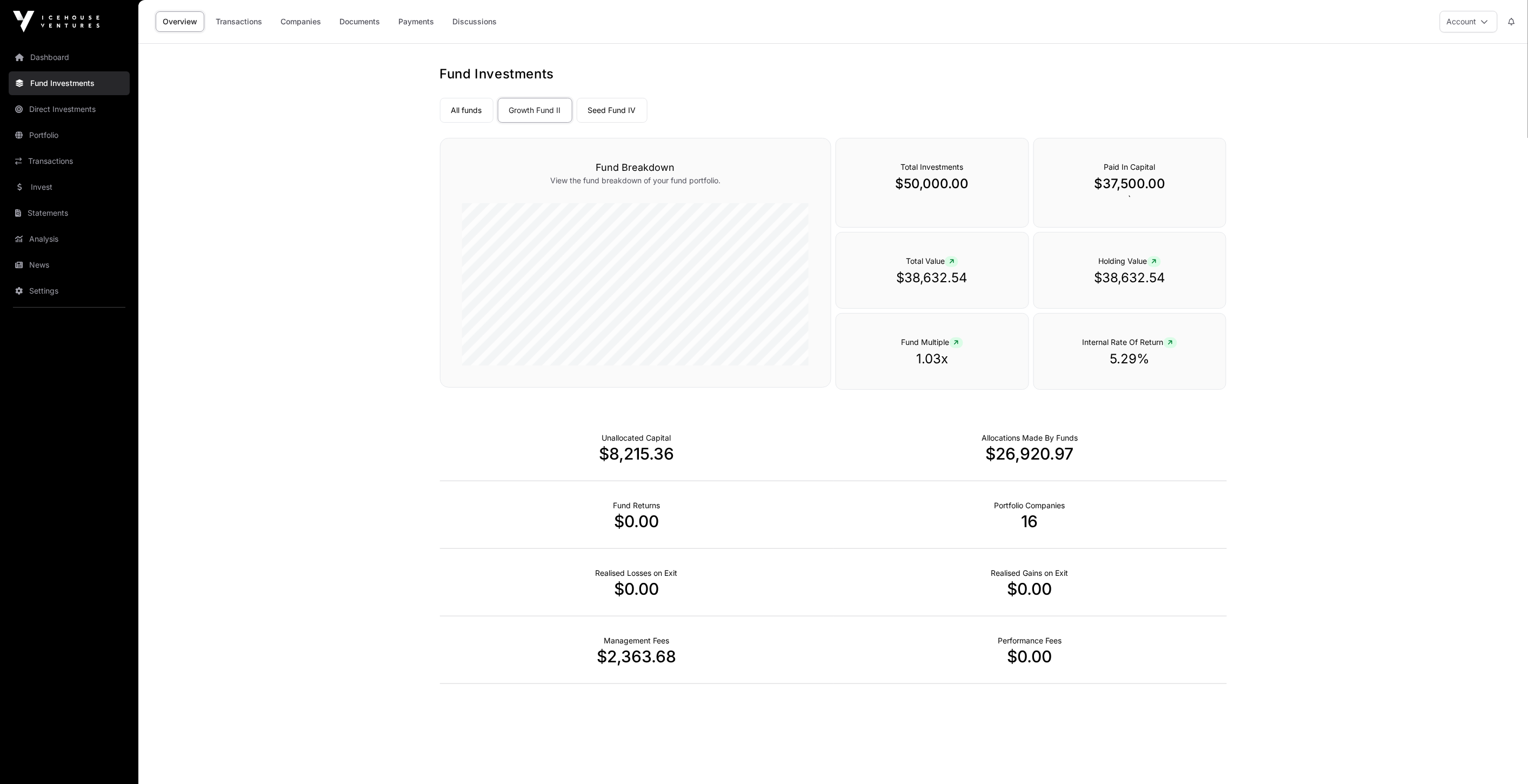
click at [601, 108] on link "Seed Fund IV" at bounding box center [612, 110] width 71 height 25
click at [561, 108] on link "Growth Fund II" at bounding box center [535, 110] width 74 height 25
click at [73, 110] on link "Direct Investments" at bounding box center [69, 109] width 121 height 24
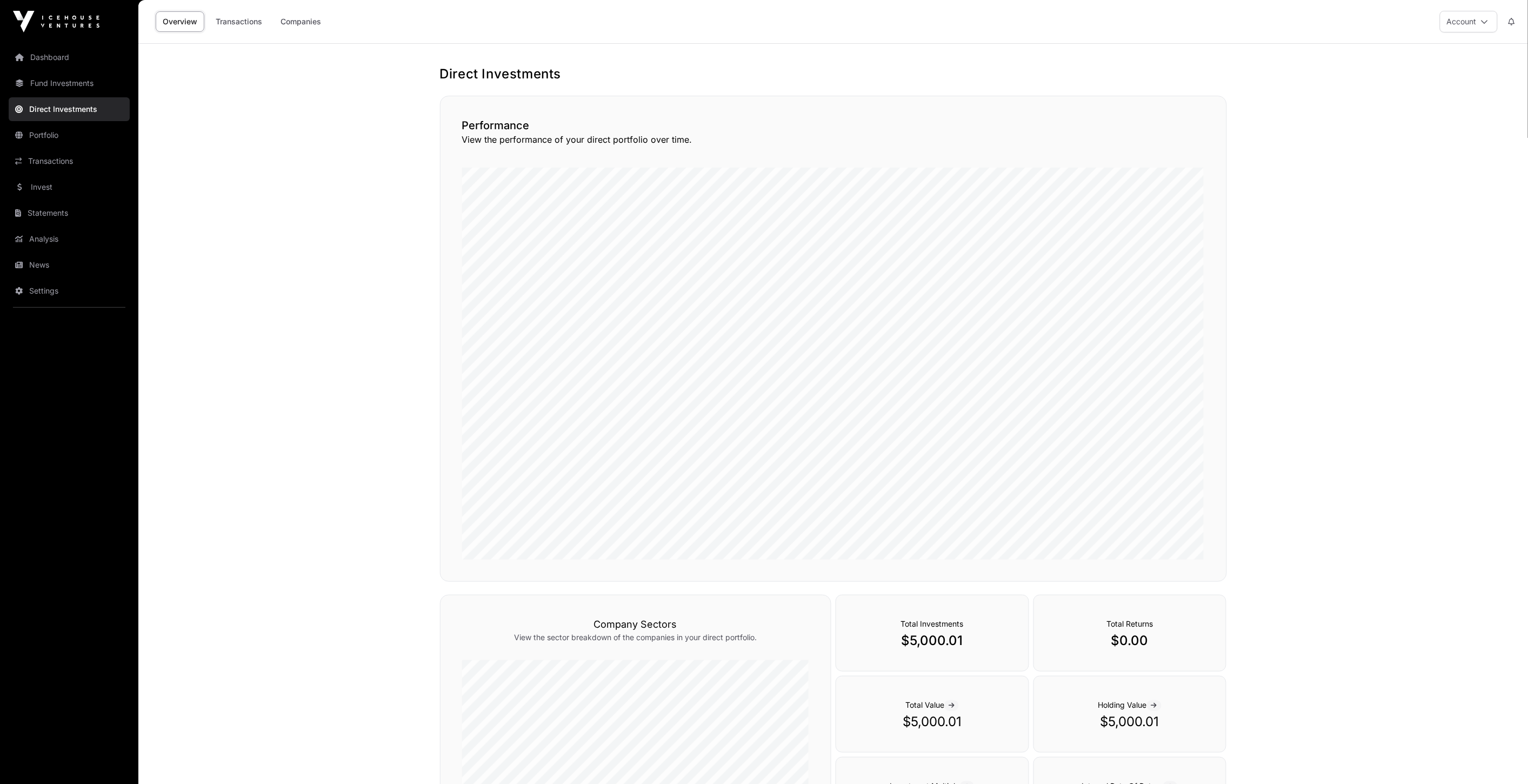
drag, startPoint x: 306, startPoint y: 33, endPoint x: 293, endPoint y: 31, distance: 13.2
click at [306, 33] on div "Overview Transactions Companies" at bounding box center [240, 21] width 189 height 33
click at [247, 17] on link "Transactions" at bounding box center [239, 21] width 61 height 20
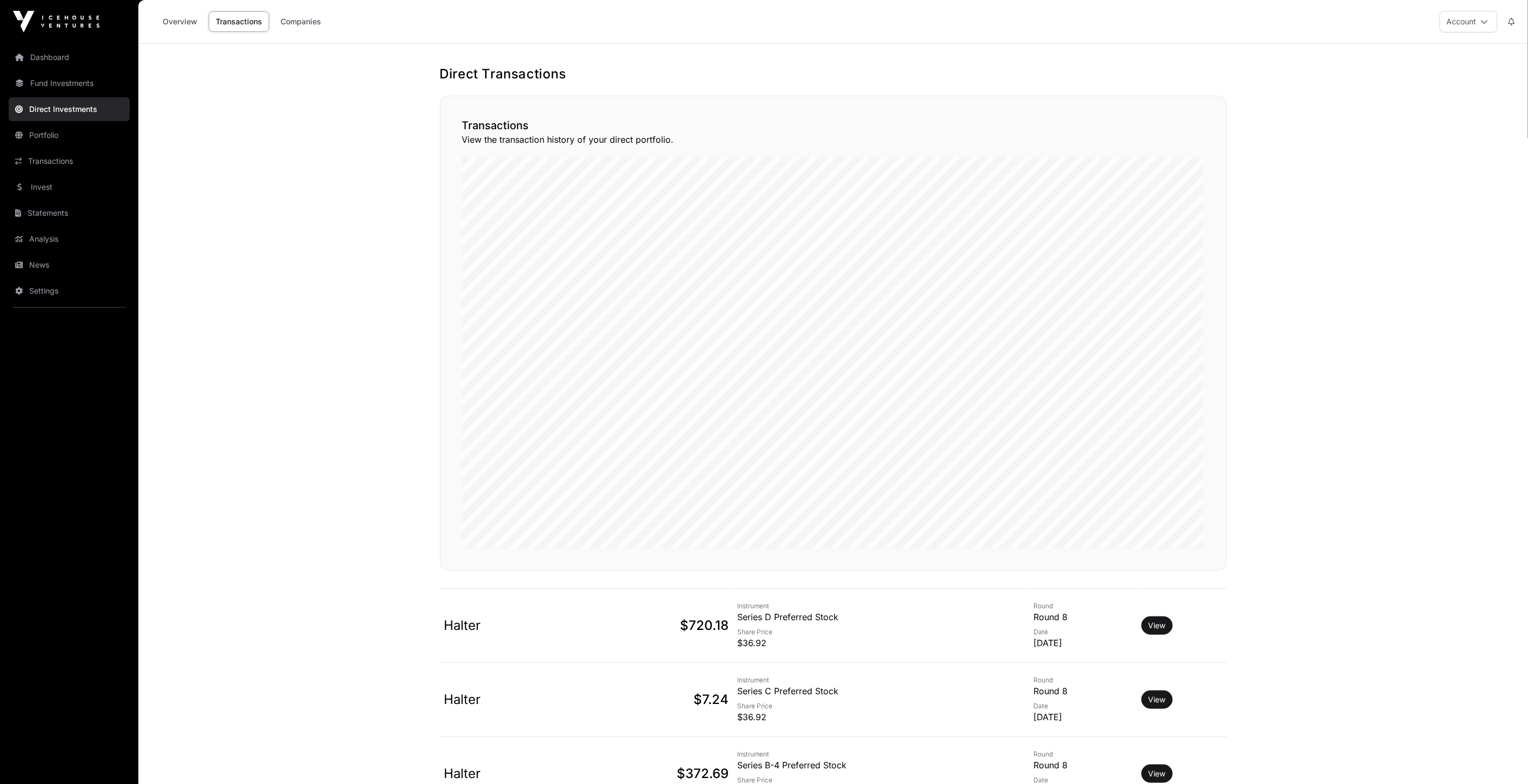
click at [290, 23] on link "Companies" at bounding box center [301, 21] width 55 height 20
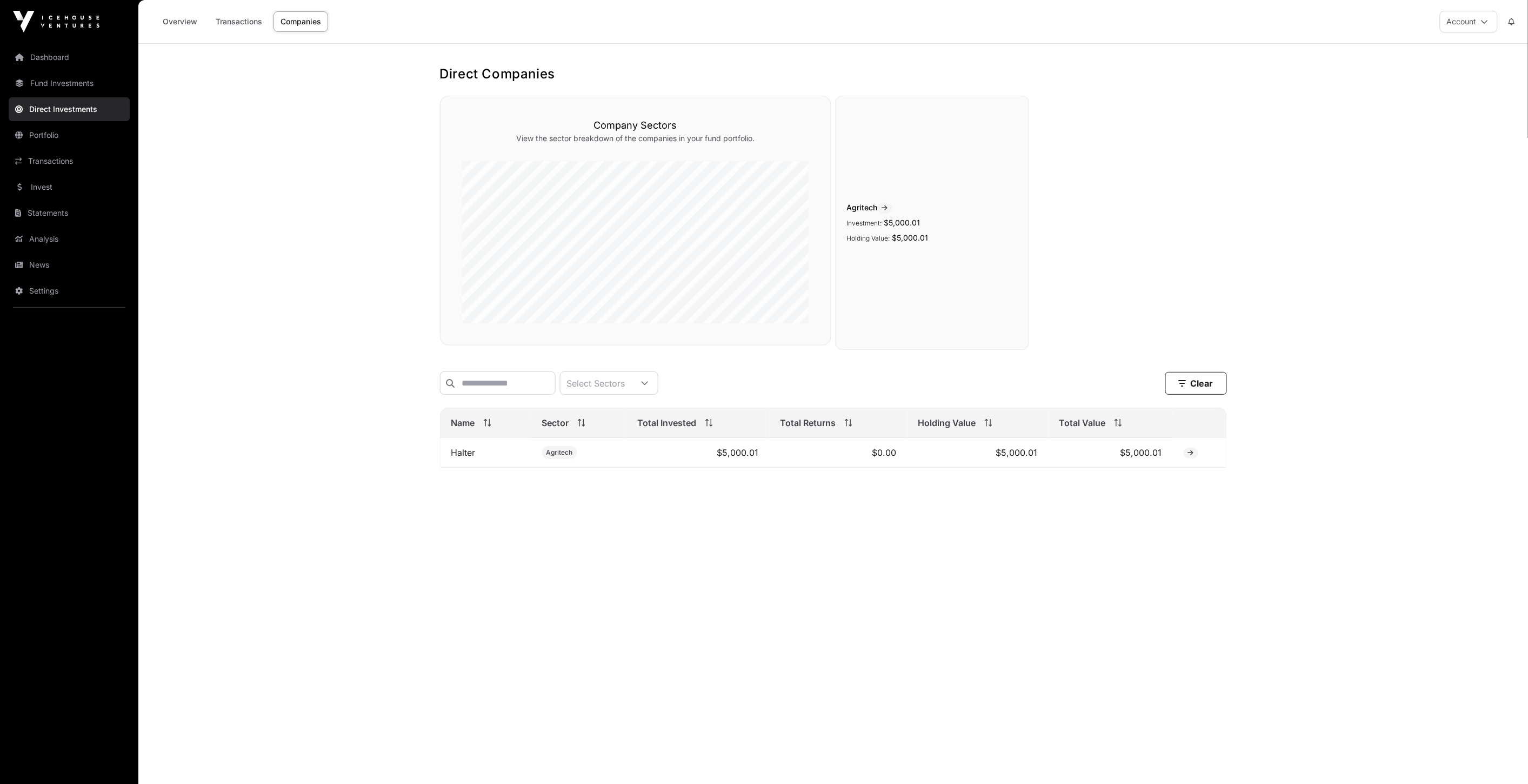
click at [58, 178] on link "Invest" at bounding box center [69, 187] width 121 height 24
click at [64, 215] on link "Statements" at bounding box center [69, 213] width 121 height 24
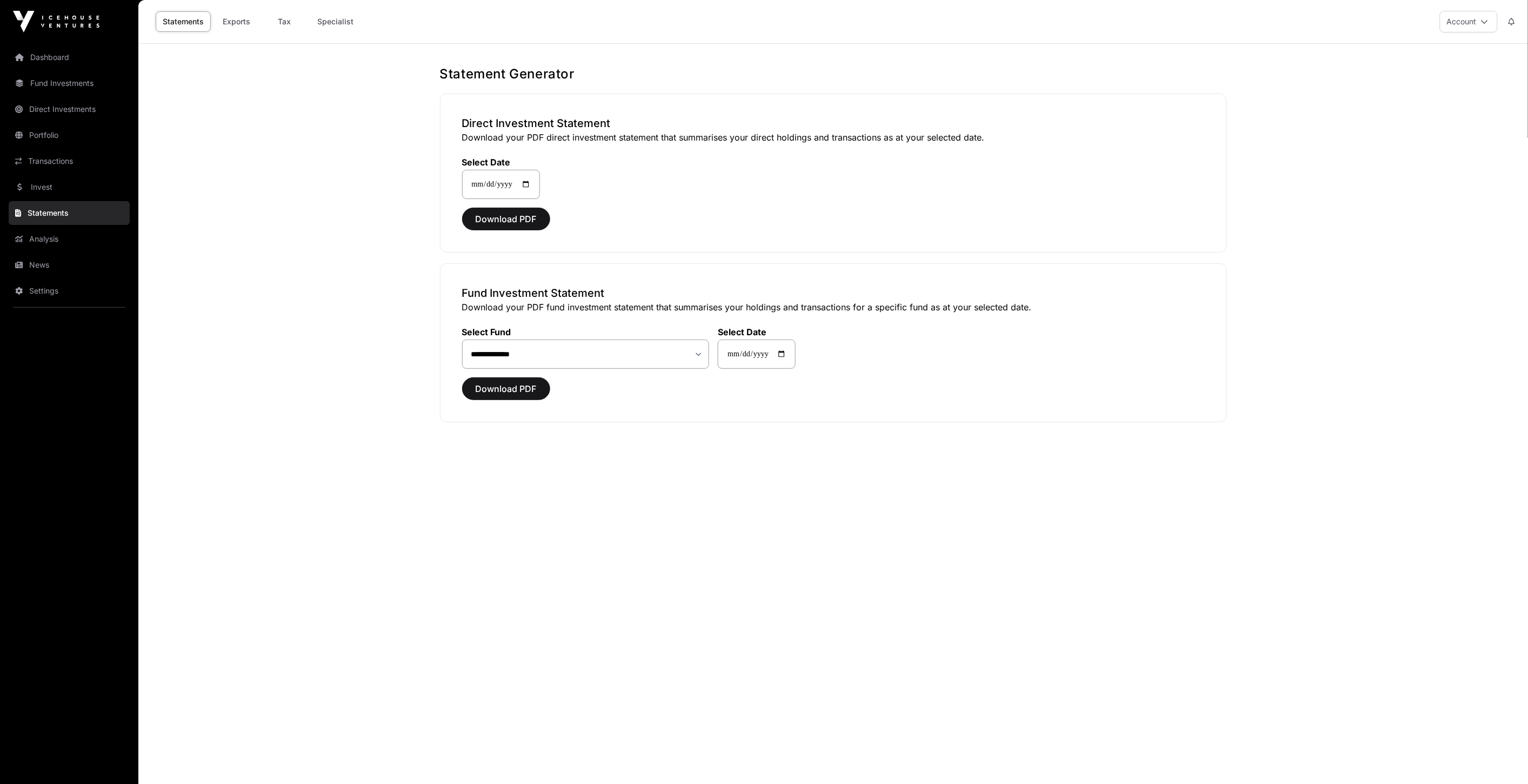
click at [55, 218] on link "Statements" at bounding box center [69, 213] width 121 height 24
click at [66, 58] on link "Dashboard" at bounding box center [69, 57] width 121 height 24
